Goal: Navigation & Orientation: Find specific page/section

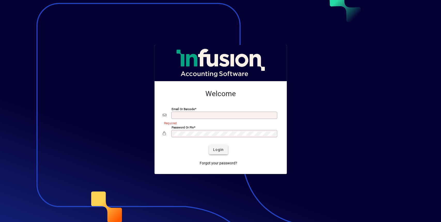
type input "**********"
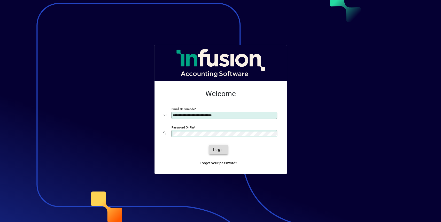
click at [213, 147] on span "Login" at bounding box center [218, 149] width 11 height 5
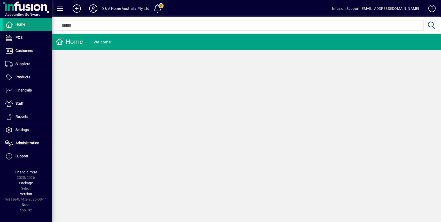
click at [93, 9] on icon at bounding box center [93, 8] width 10 height 8
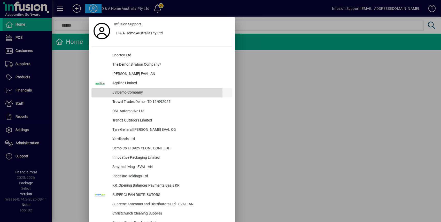
click at [140, 94] on div "JS Demo Company" at bounding box center [170, 92] width 124 height 9
